Goal: Task Accomplishment & Management: Complete application form

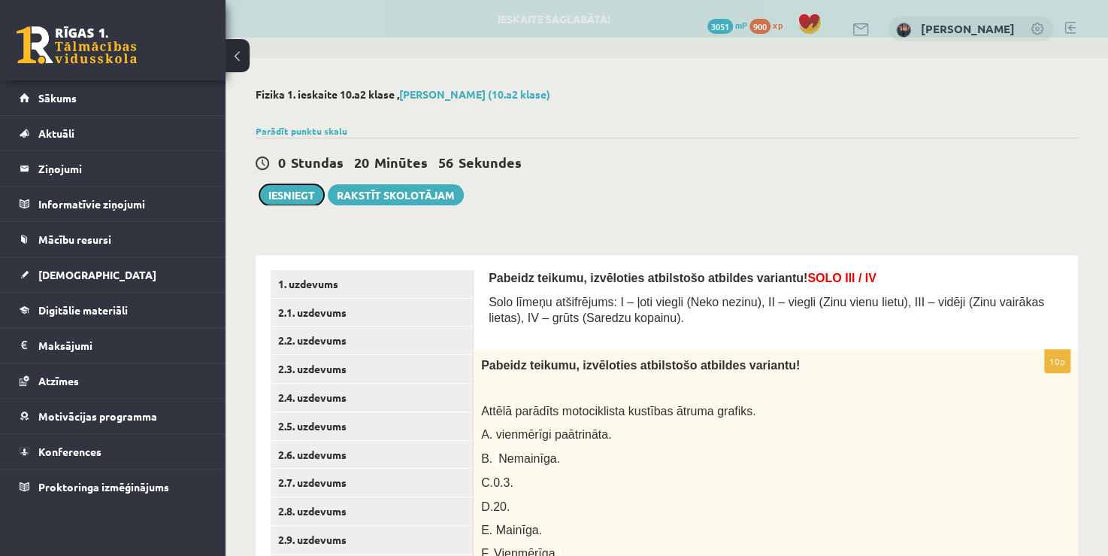
click at [280, 186] on button "Iesniegt" at bounding box center [291, 194] width 65 height 21
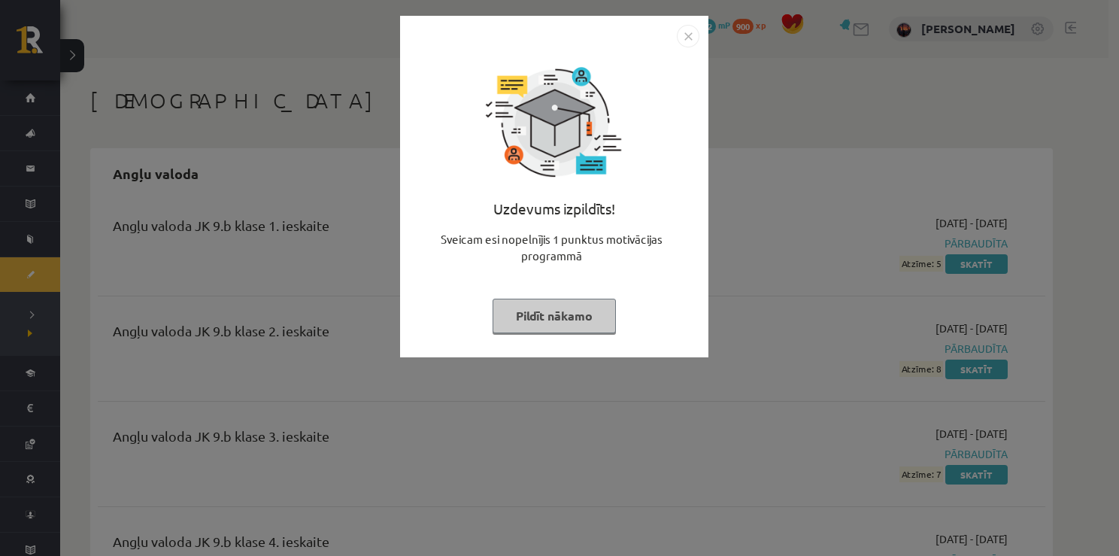
click at [677, 29] on img "Close" at bounding box center [688, 36] width 23 height 23
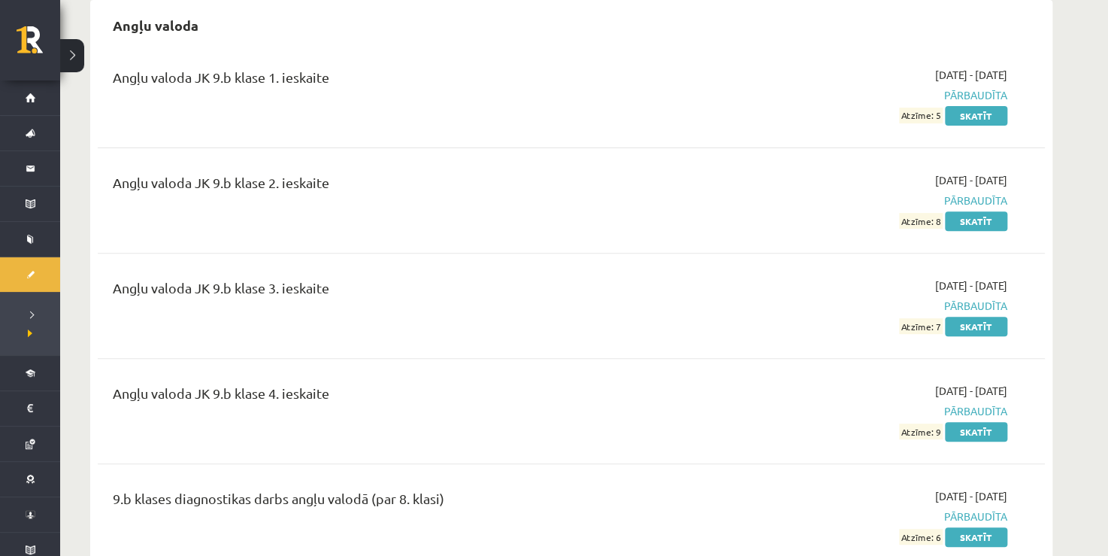
scroll to position [150, 0]
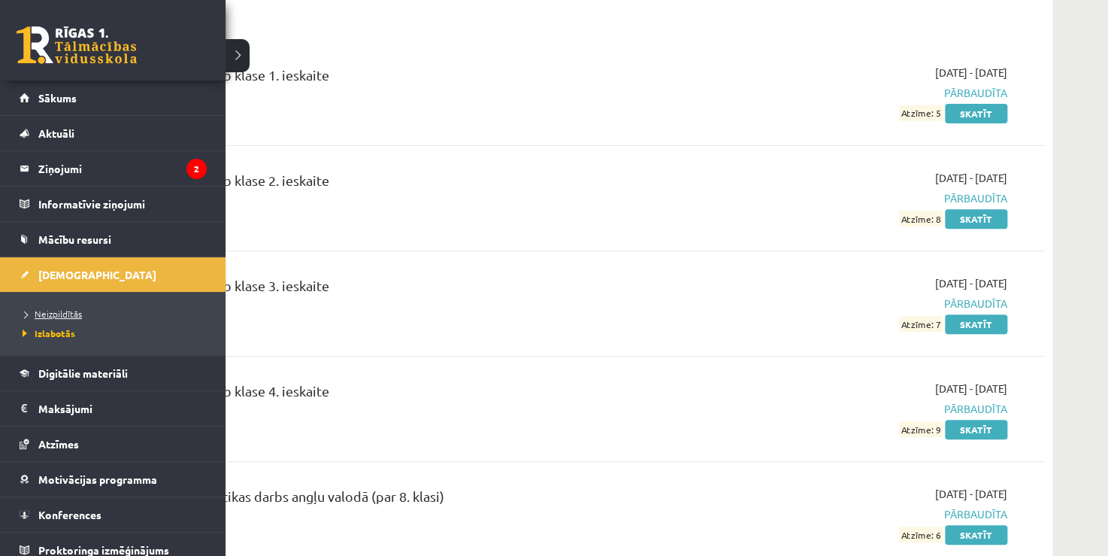
click at [41, 308] on span "Neizpildītās" at bounding box center [50, 314] width 63 height 12
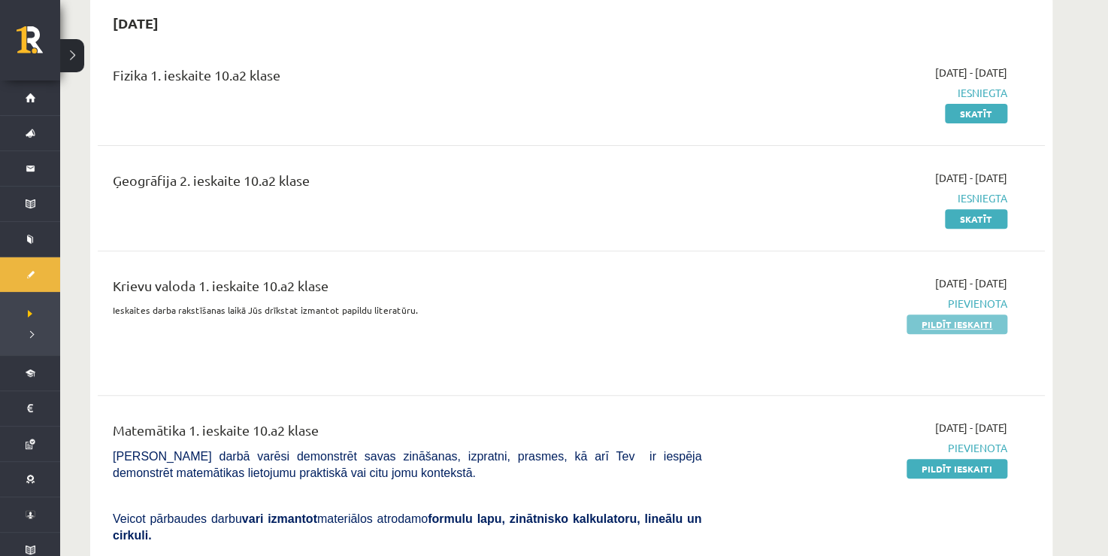
click at [923, 329] on link "Pildīt ieskaiti" at bounding box center [957, 324] width 101 height 20
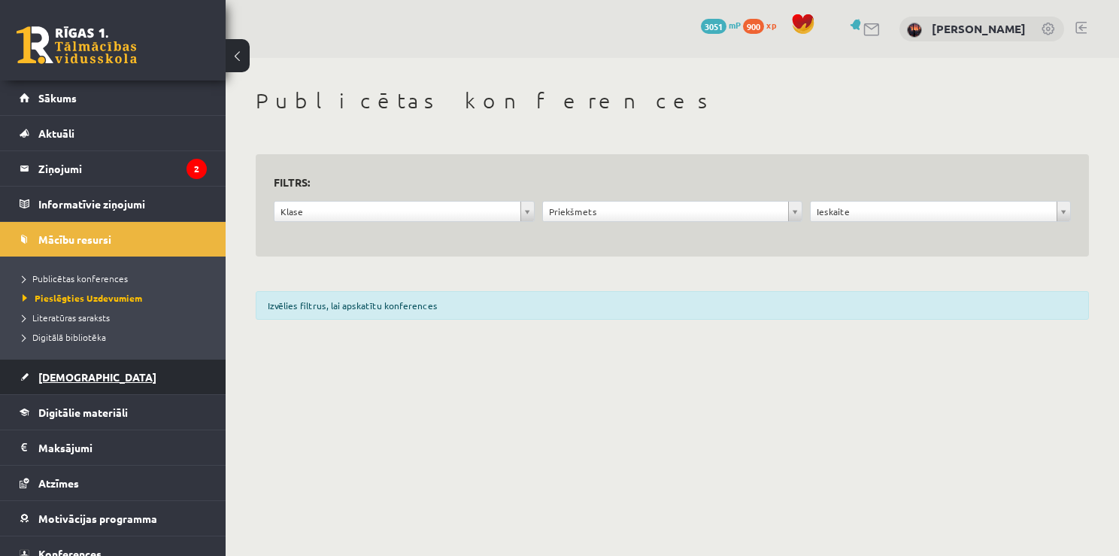
click at [57, 374] on span "[DEMOGRAPHIC_DATA]" at bounding box center [97, 377] width 118 height 14
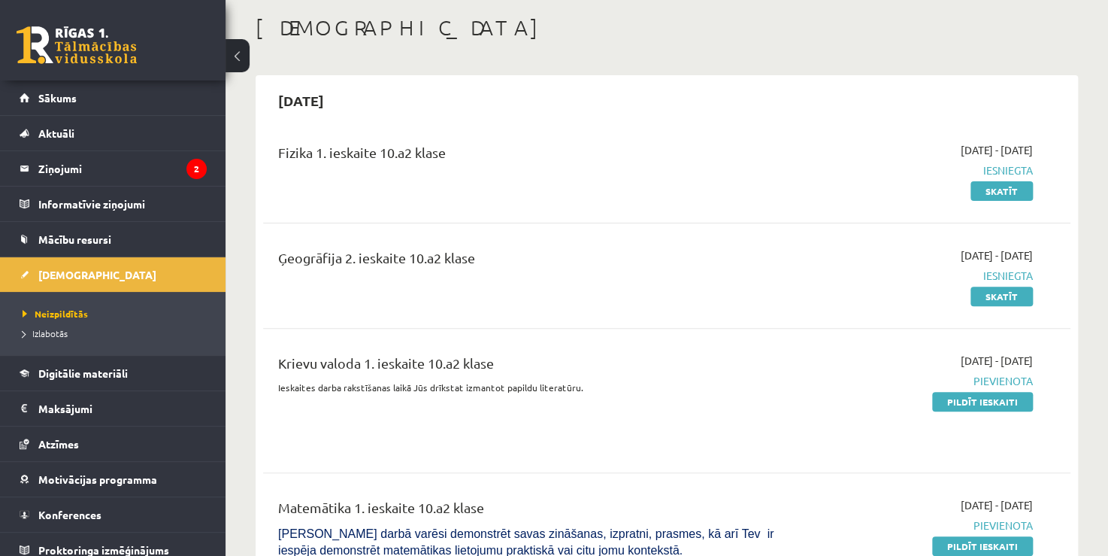
scroll to position [75, 0]
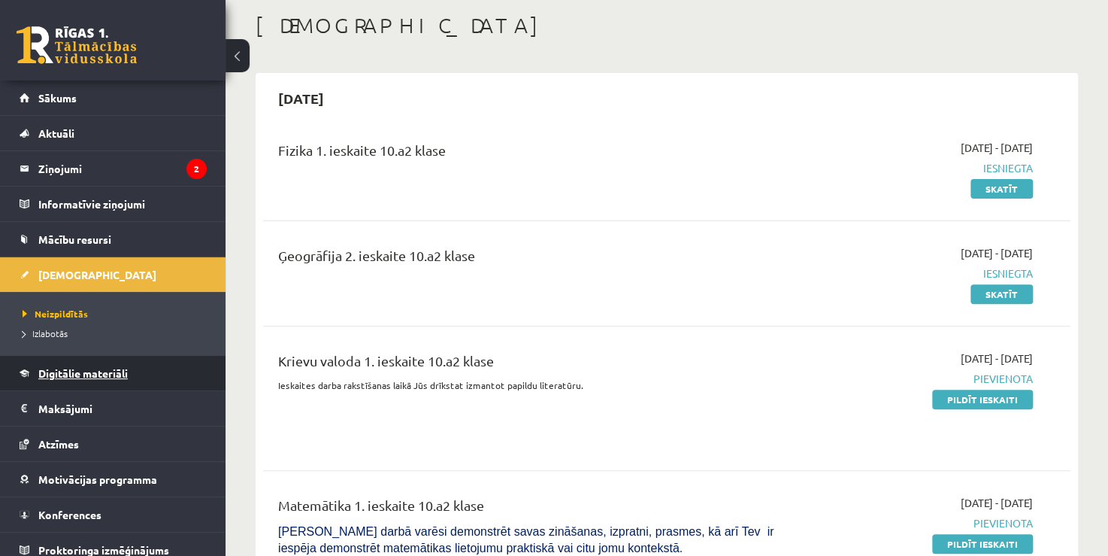
click at [80, 373] on span "Digitālie materiāli" at bounding box center [82, 373] width 89 height 14
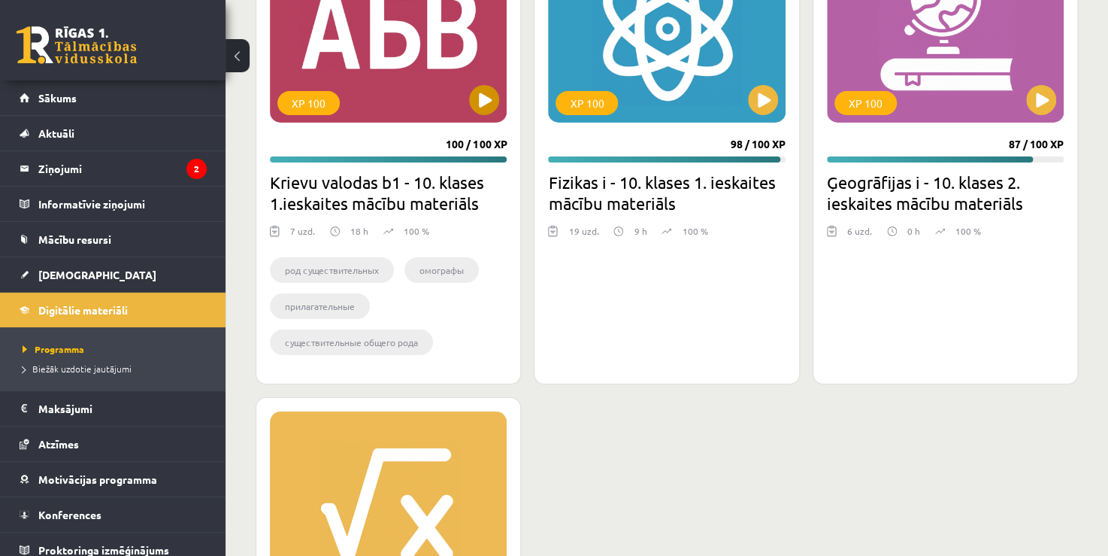
scroll to position [2736, 0]
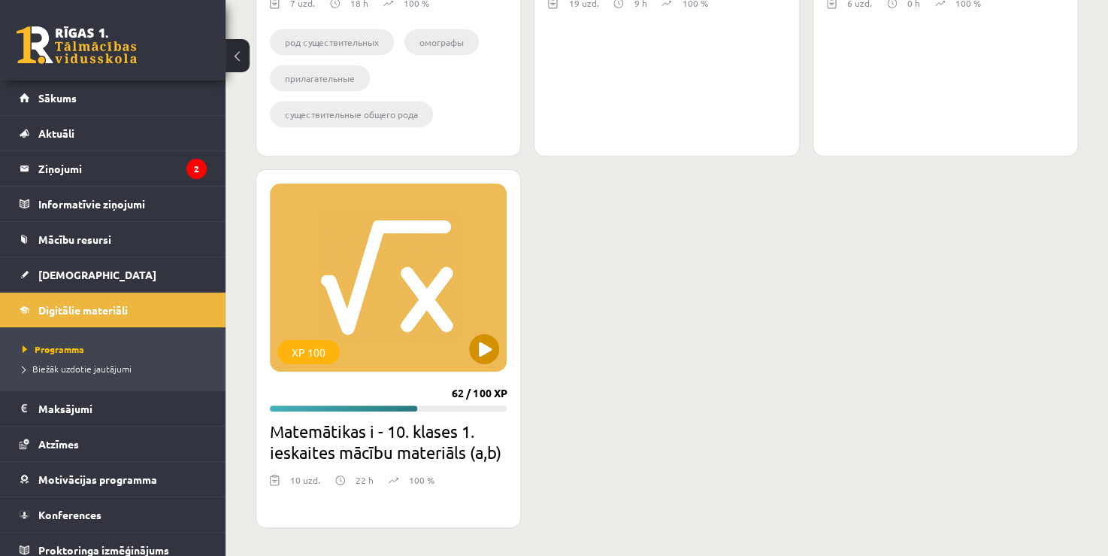
drag, startPoint x: 467, startPoint y: 212, endPoint x: 480, endPoint y: 242, distance: 32.7
drag, startPoint x: 480, startPoint y: 242, endPoint x: 807, endPoint y: 294, distance: 331.2
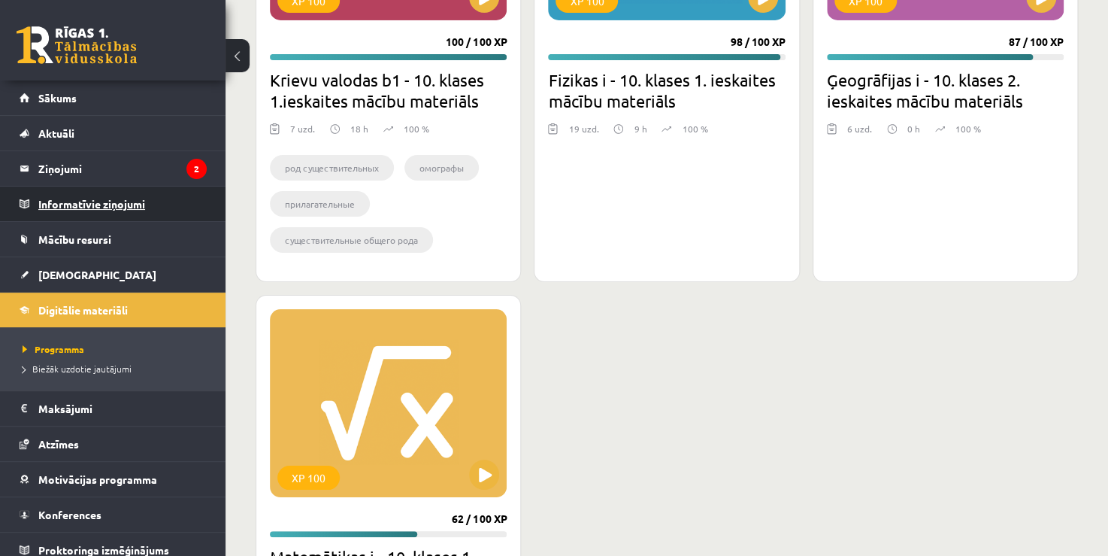
scroll to position [2511, 0]
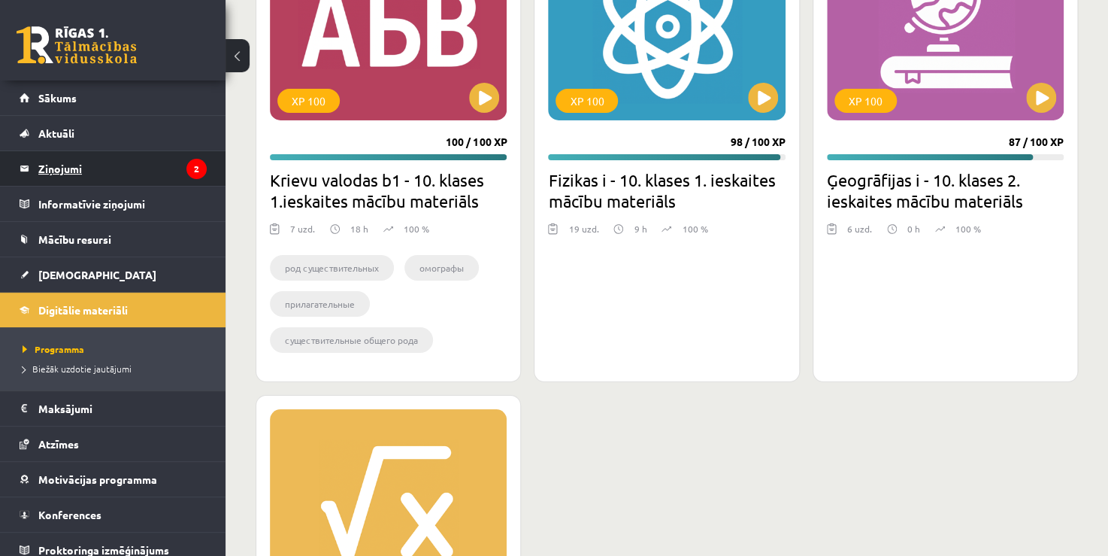
click at [62, 159] on legend "Ziņojumi 2" at bounding box center [122, 168] width 168 height 35
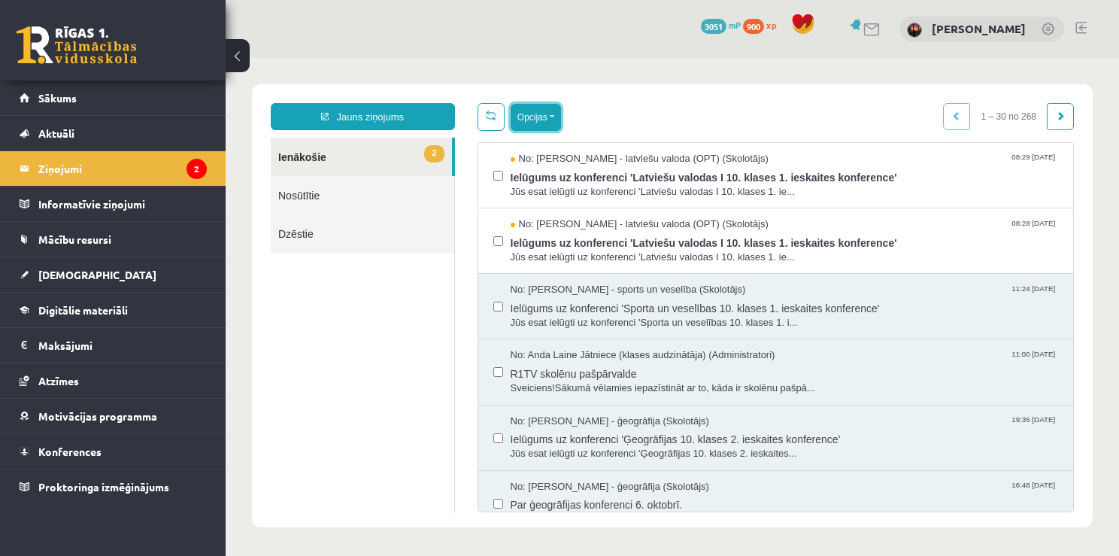
click at [520, 119] on button "Opcijas" at bounding box center [536, 117] width 50 height 27
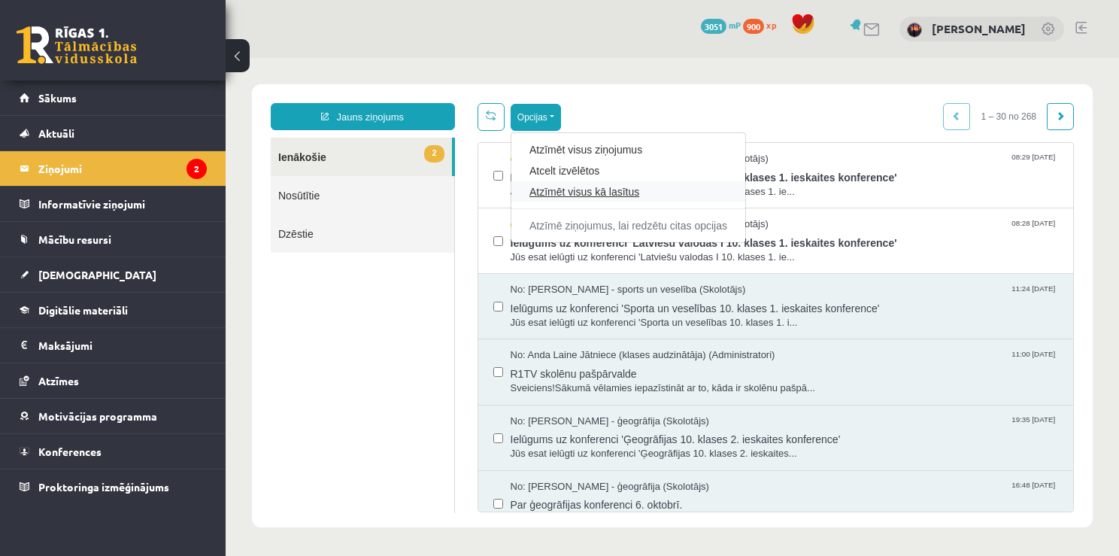
click at [580, 187] on link "Atzīmēt visus kā lasītus" at bounding box center [628, 191] width 198 height 15
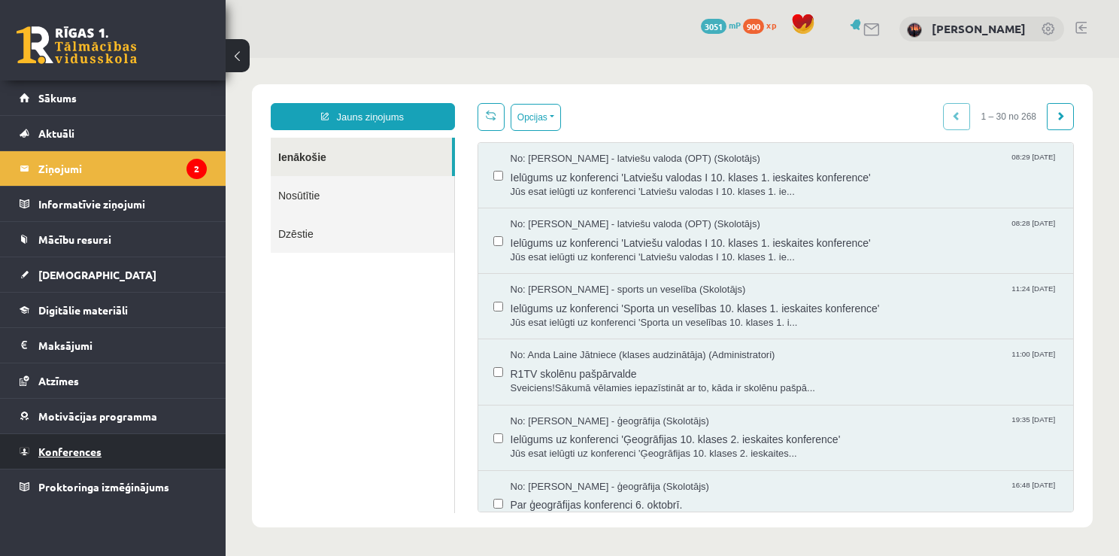
click at [71, 444] on span "Konferences" at bounding box center [69, 451] width 63 height 14
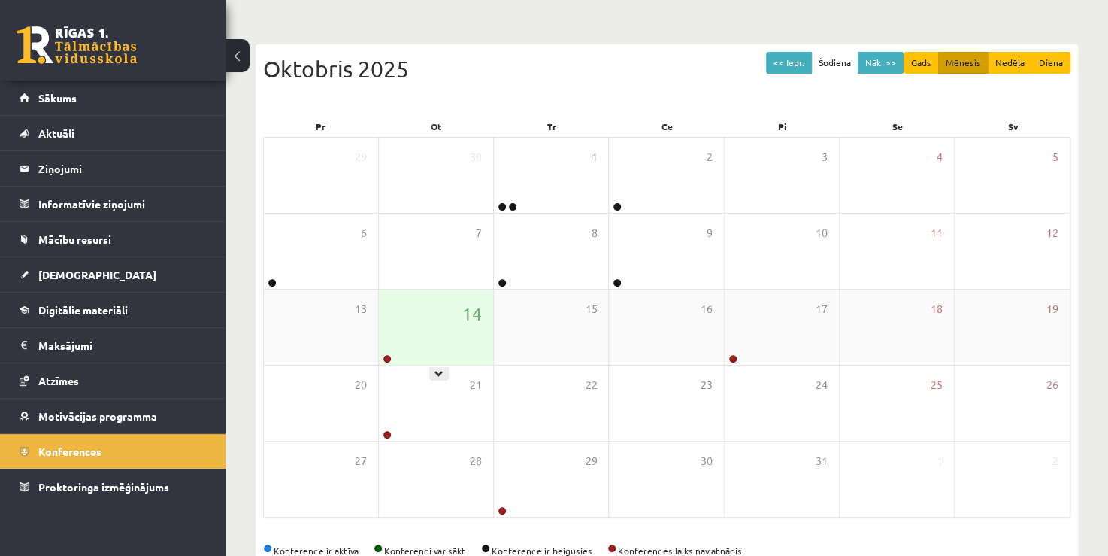
scroll to position [150, 0]
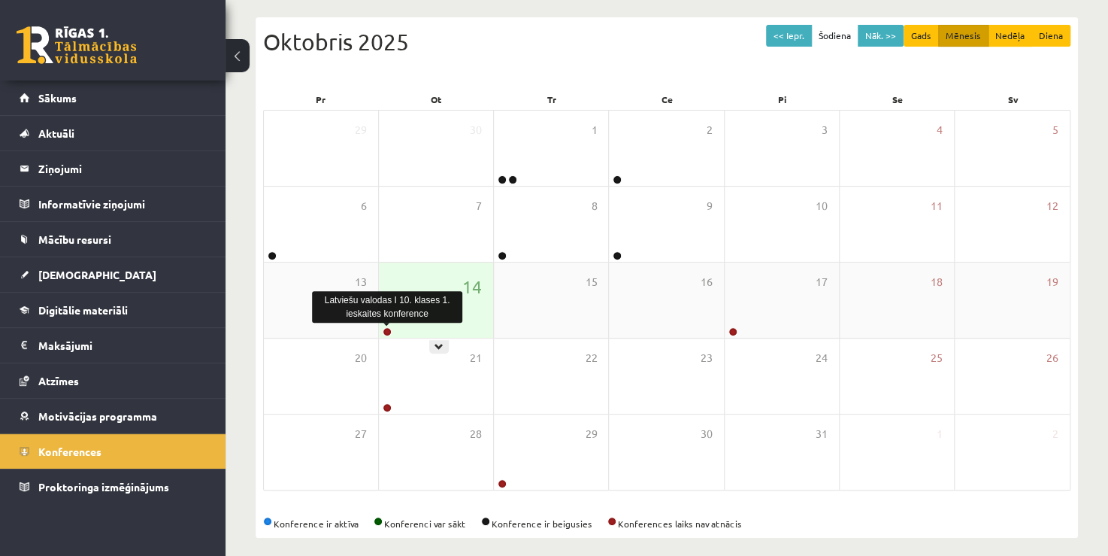
click at [389, 332] on link at bounding box center [387, 331] width 9 height 9
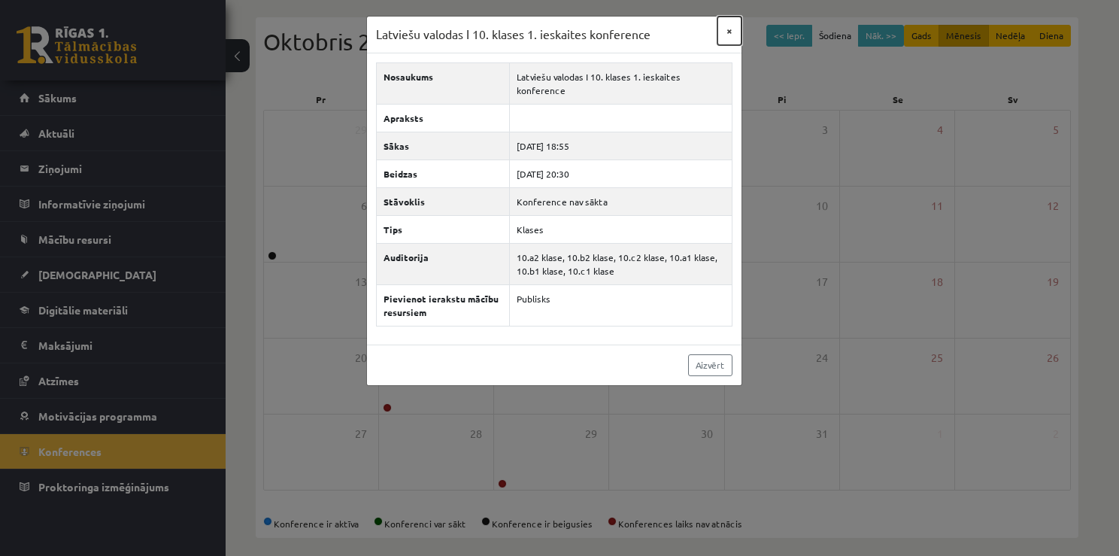
click at [739, 29] on button "×" at bounding box center [729, 31] width 24 height 29
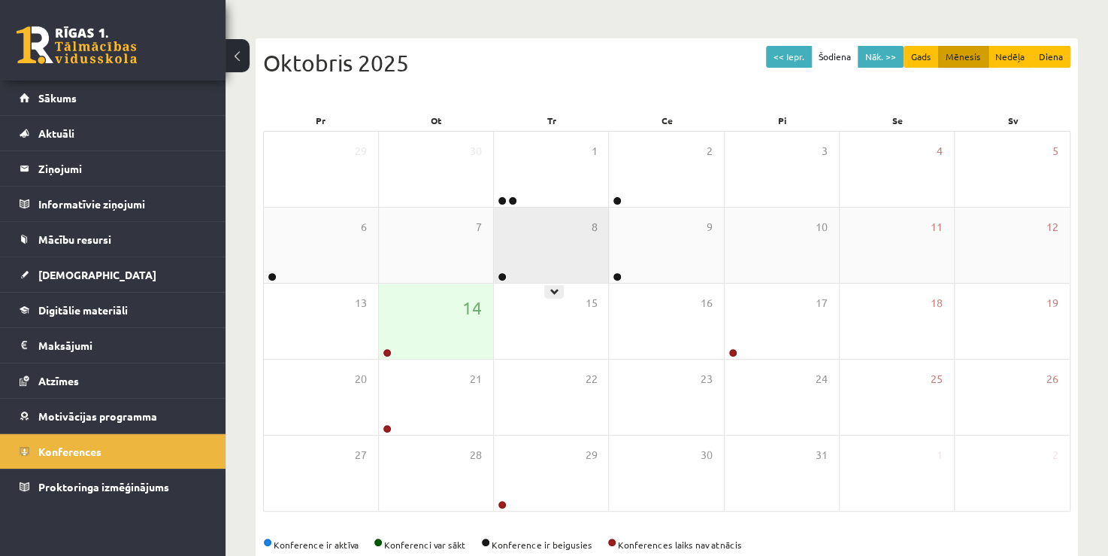
scroll to position [162, 0]
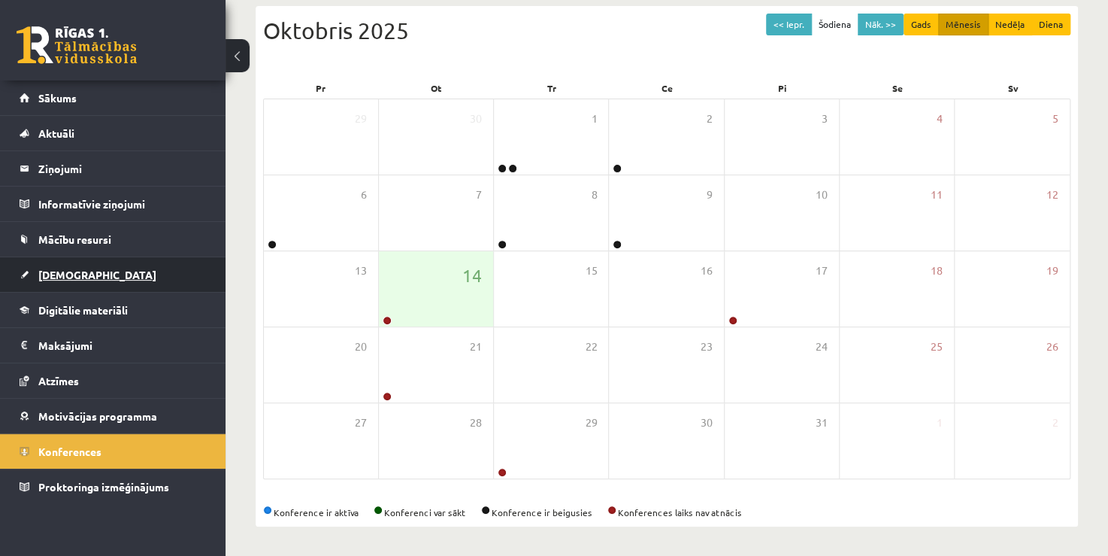
click at [65, 274] on span "[DEMOGRAPHIC_DATA]" at bounding box center [97, 275] width 118 height 14
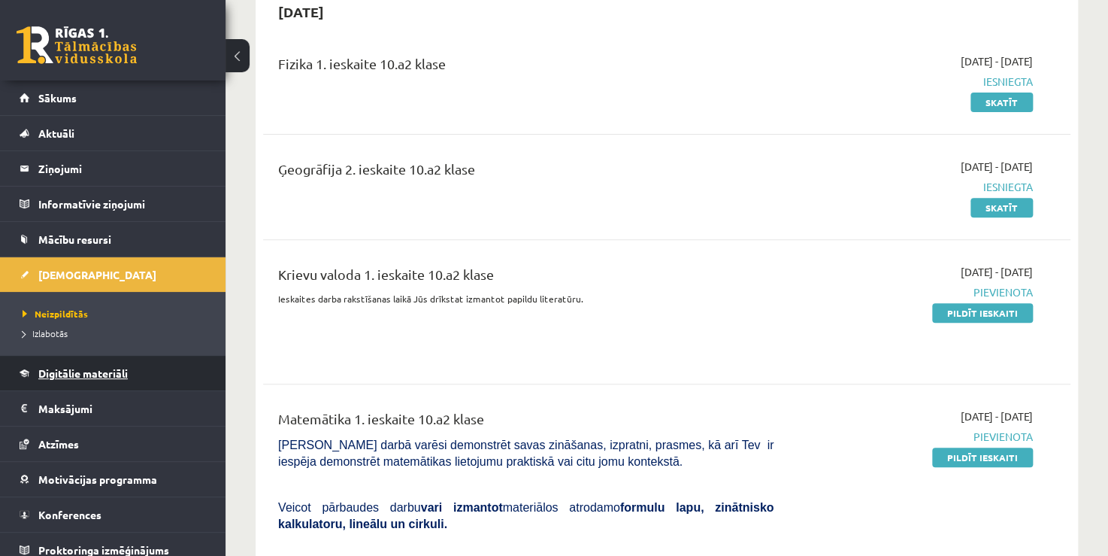
click at [50, 377] on link "Digitālie materiāli" at bounding box center [113, 373] width 187 height 35
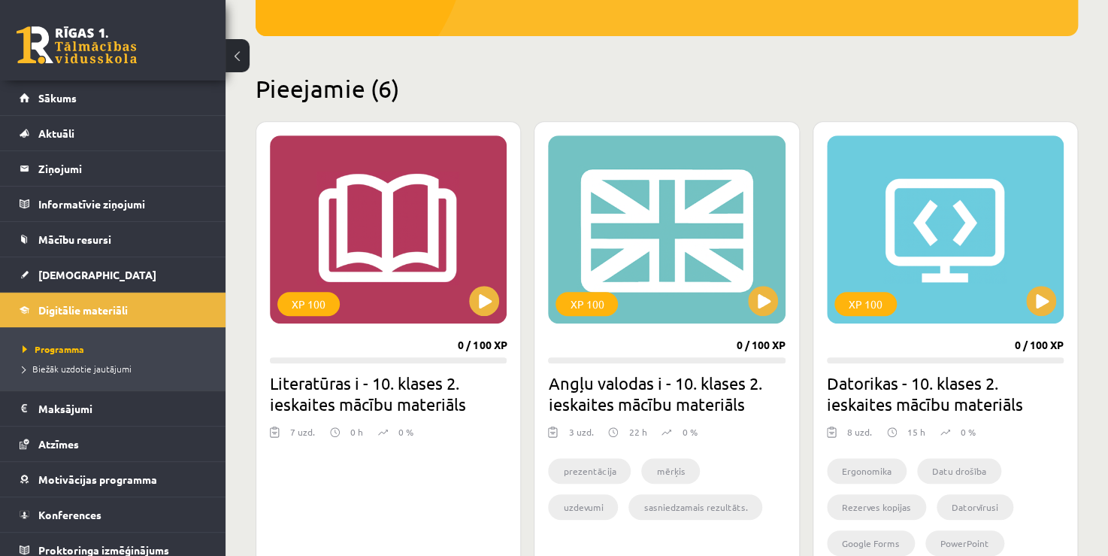
scroll to position [312, 0]
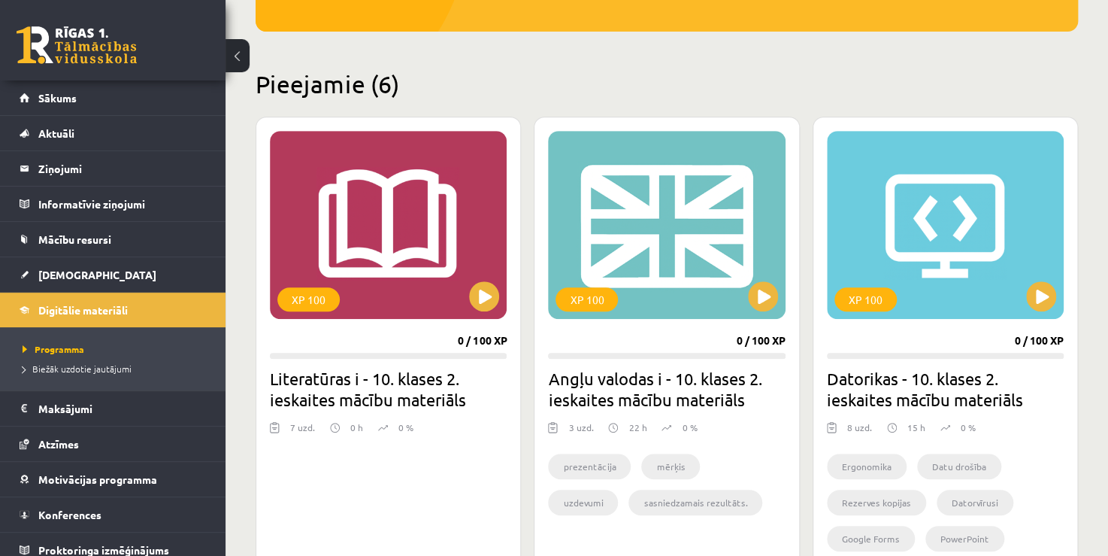
click at [508, 97] on h2 "Pieejamie (6)" at bounding box center [667, 83] width 823 height 29
drag, startPoint x: 504, startPoint y: 93, endPoint x: 493, endPoint y: 86, distance: 13.6
click at [502, 92] on h2 "Pieejamie (6)" at bounding box center [667, 83] width 823 height 29
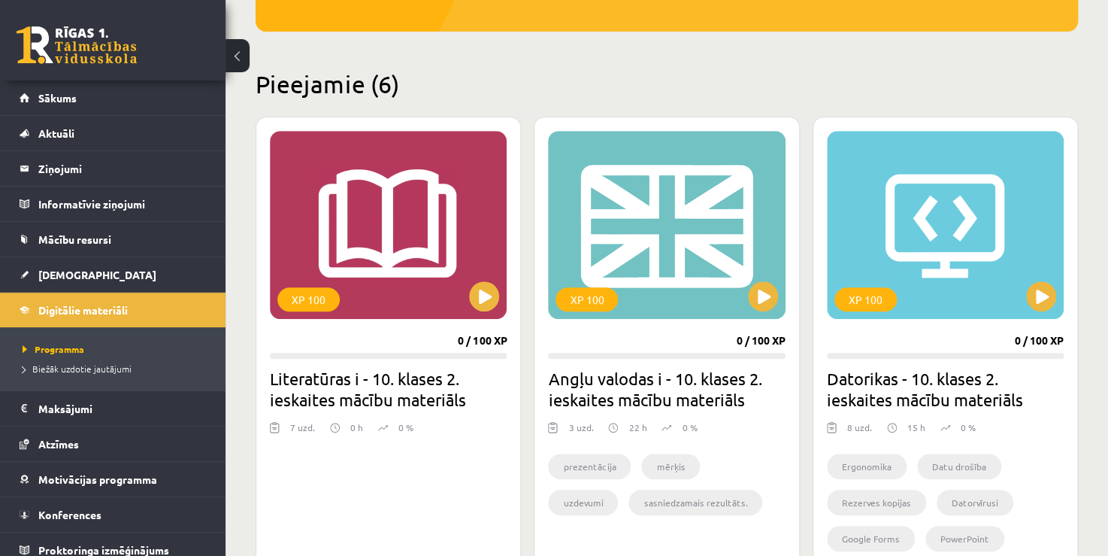
click at [402, 77] on h2 "Pieejamie (6)" at bounding box center [667, 83] width 823 height 29
click at [390, 78] on h2 "Pieejamie (6)" at bounding box center [667, 83] width 823 height 29
click at [598, 108] on div "Pieejamie (6) XP 100 0 / 100 XP Literatūras i - 10. klases 2. ieskaites mācību …" at bounding box center [667, 563] width 823 height 988
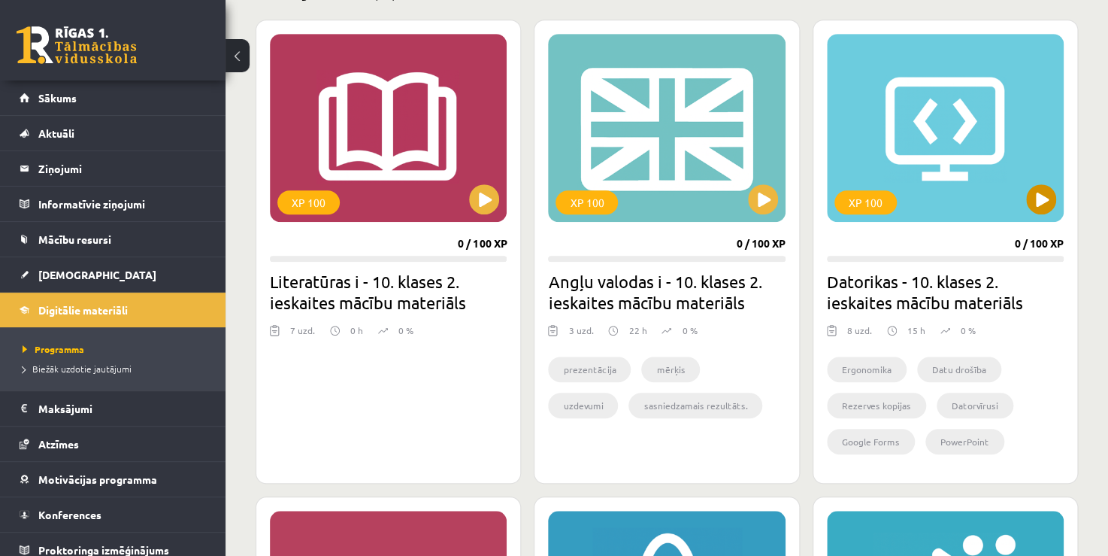
scroll to position [387, 0]
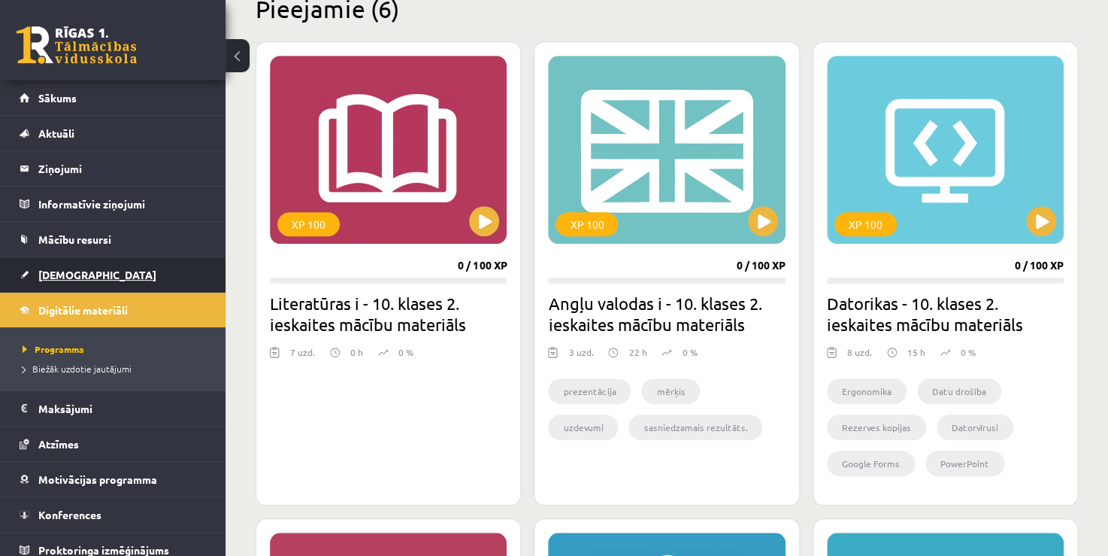
click at [91, 268] on link "[DEMOGRAPHIC_DATA]" at bounding box center [113, 274] width 187 height 35
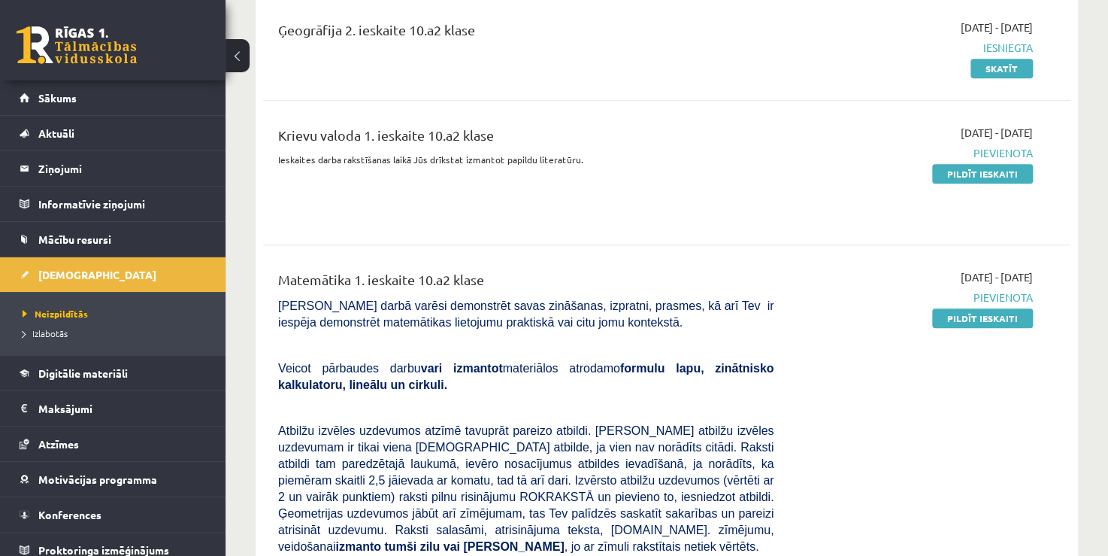
scroll to position [301, 0]
drag, startPoint x: 44, startPoint y: 110, endPoint x: 65, endPoint y: 92, distance: 27.2
click at [59, 94] on span "Sākums" at bounding box center [57, 98] width 38 height 14
